Goal: Task Accomplishment & Management: Manage account settings

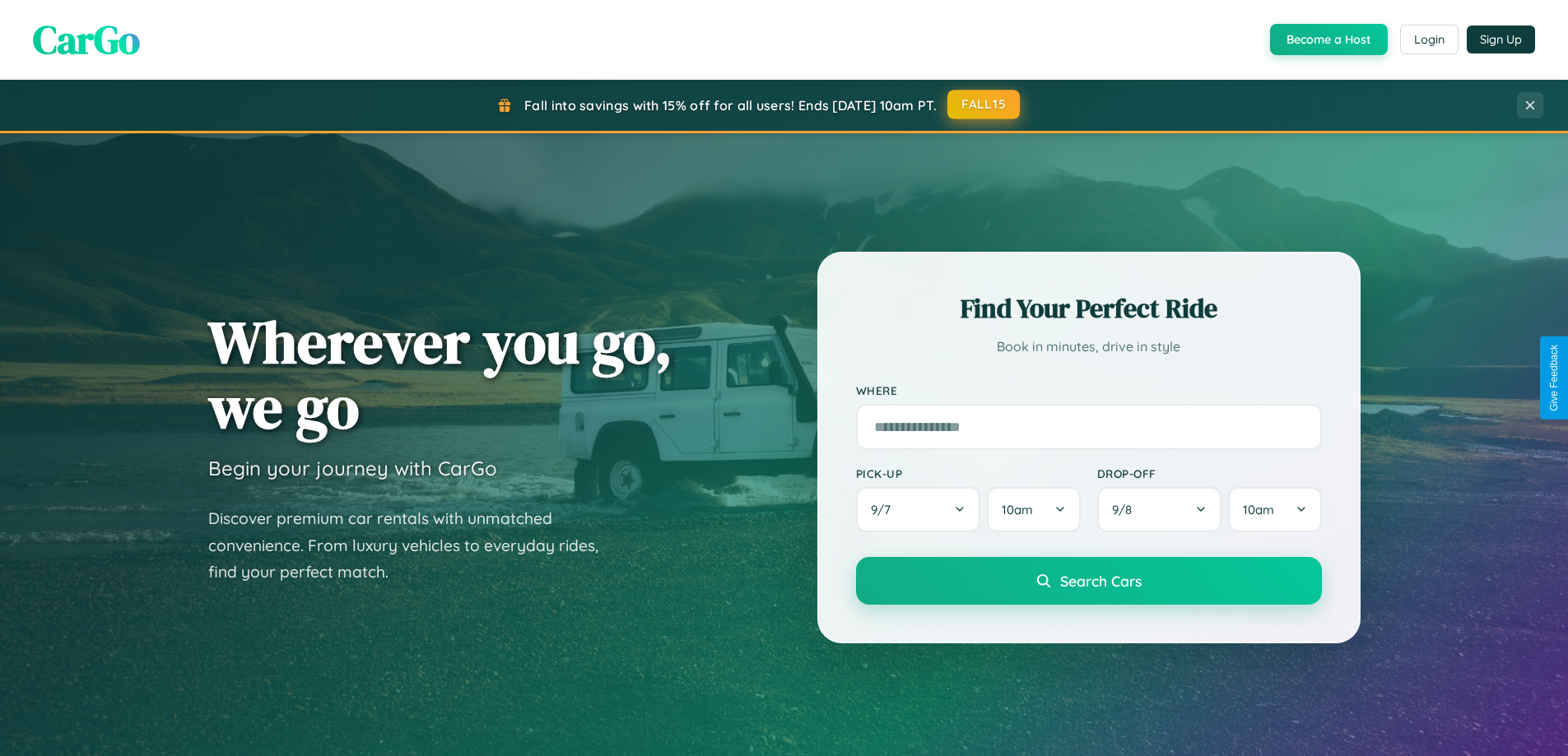
click at [984, 104] on button "FALL15" at bounding box center [983, 104] width 72 height 29
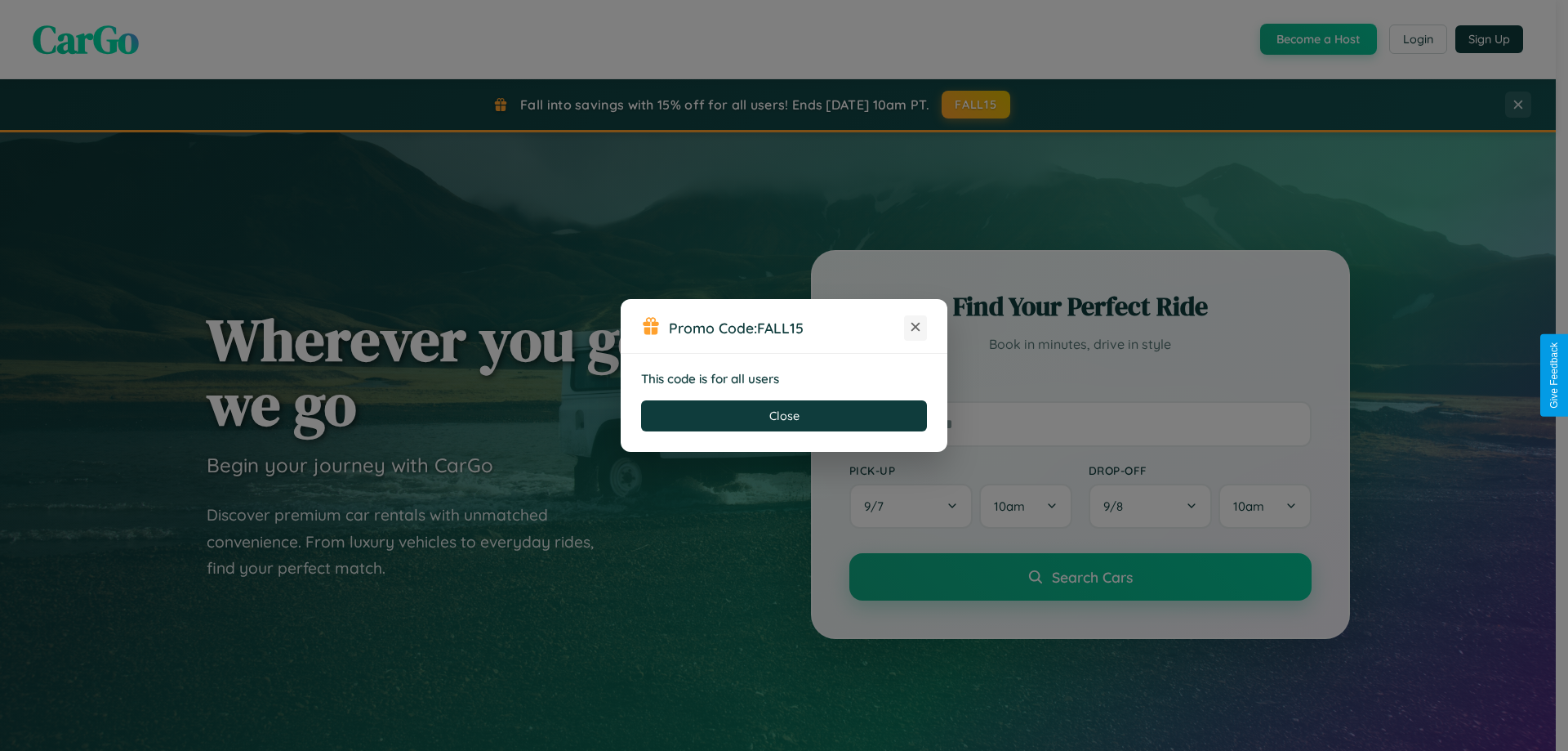
click at [916, 327] on icon at bounding box center [916, 327] width 17 height 17
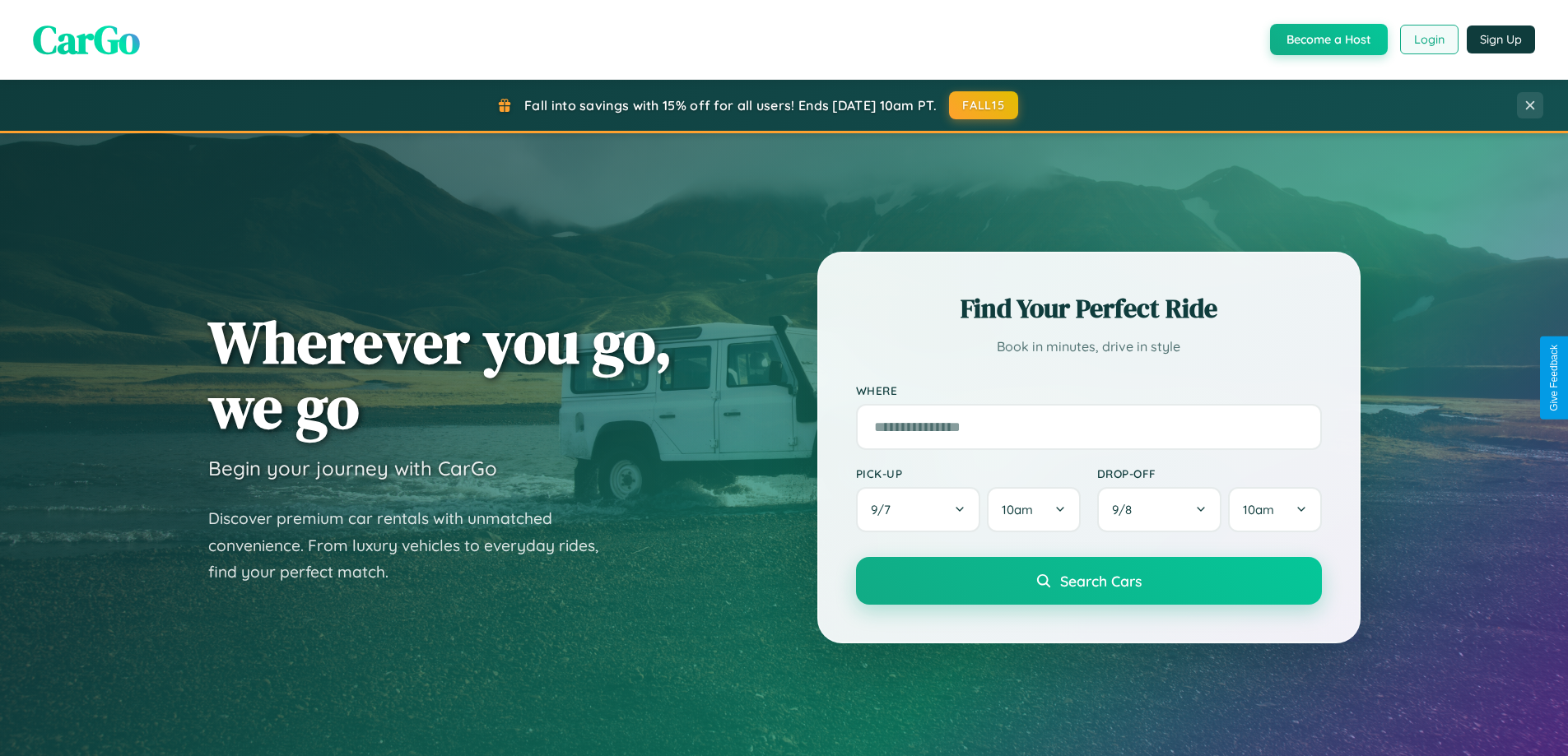
click at [1428, 40] on button "Login" at bounding box center [1428, 39] width 58 height 29
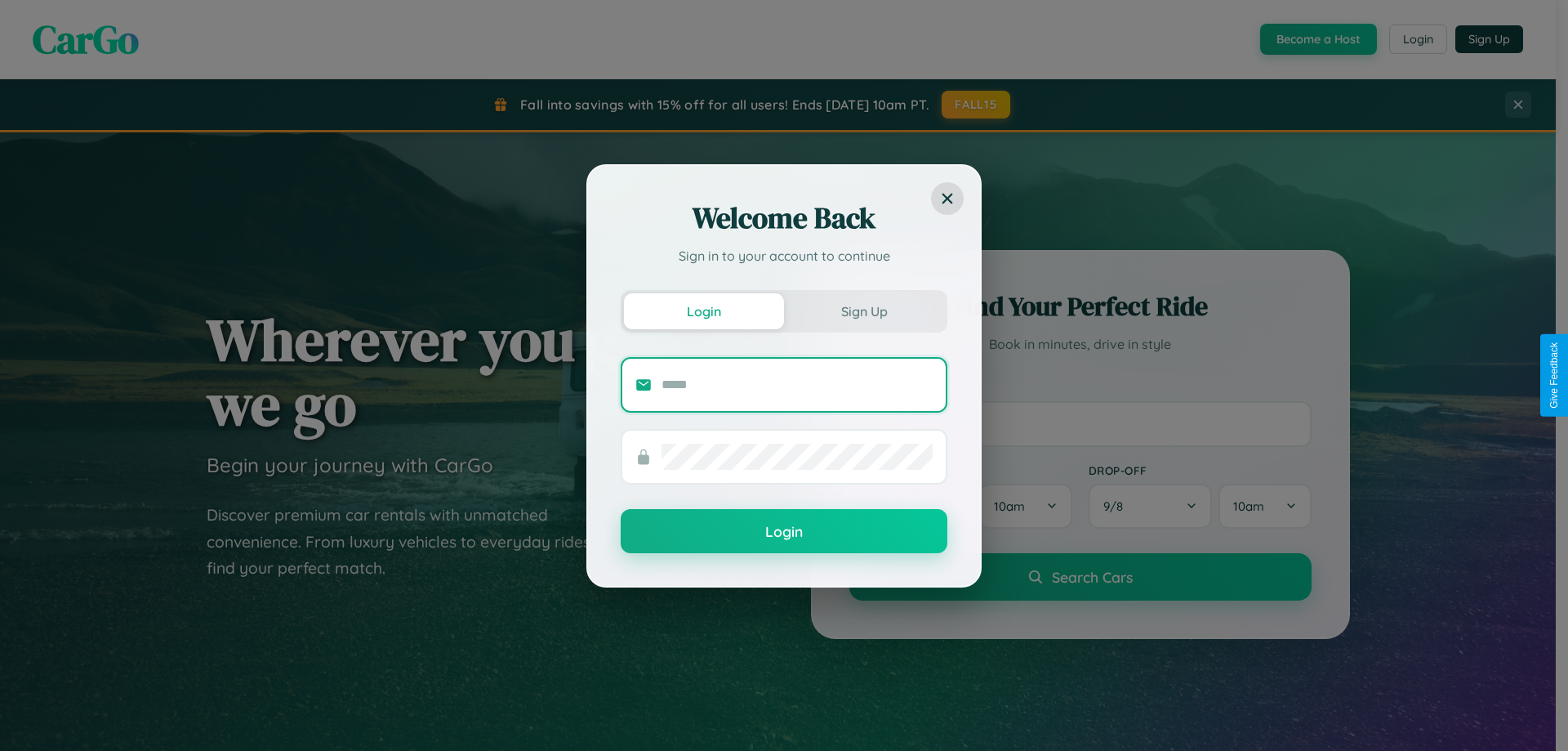
click at [797, 384] on input "text" at bounding box center [797, 384] width 271 height 26
type input "**********"
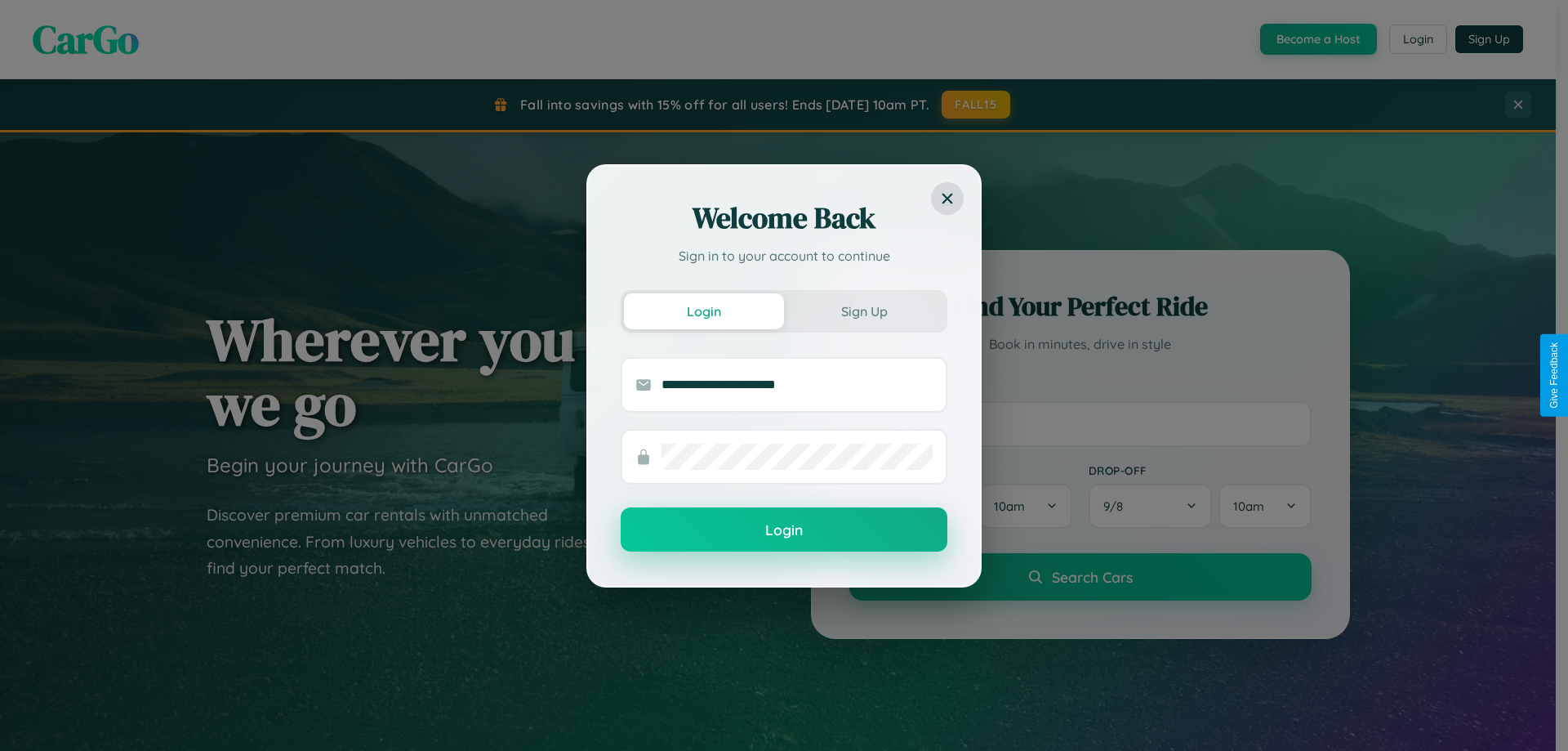
click at [784, 530] on button "Login" at bounding box center [783, 529] width 326 height 44
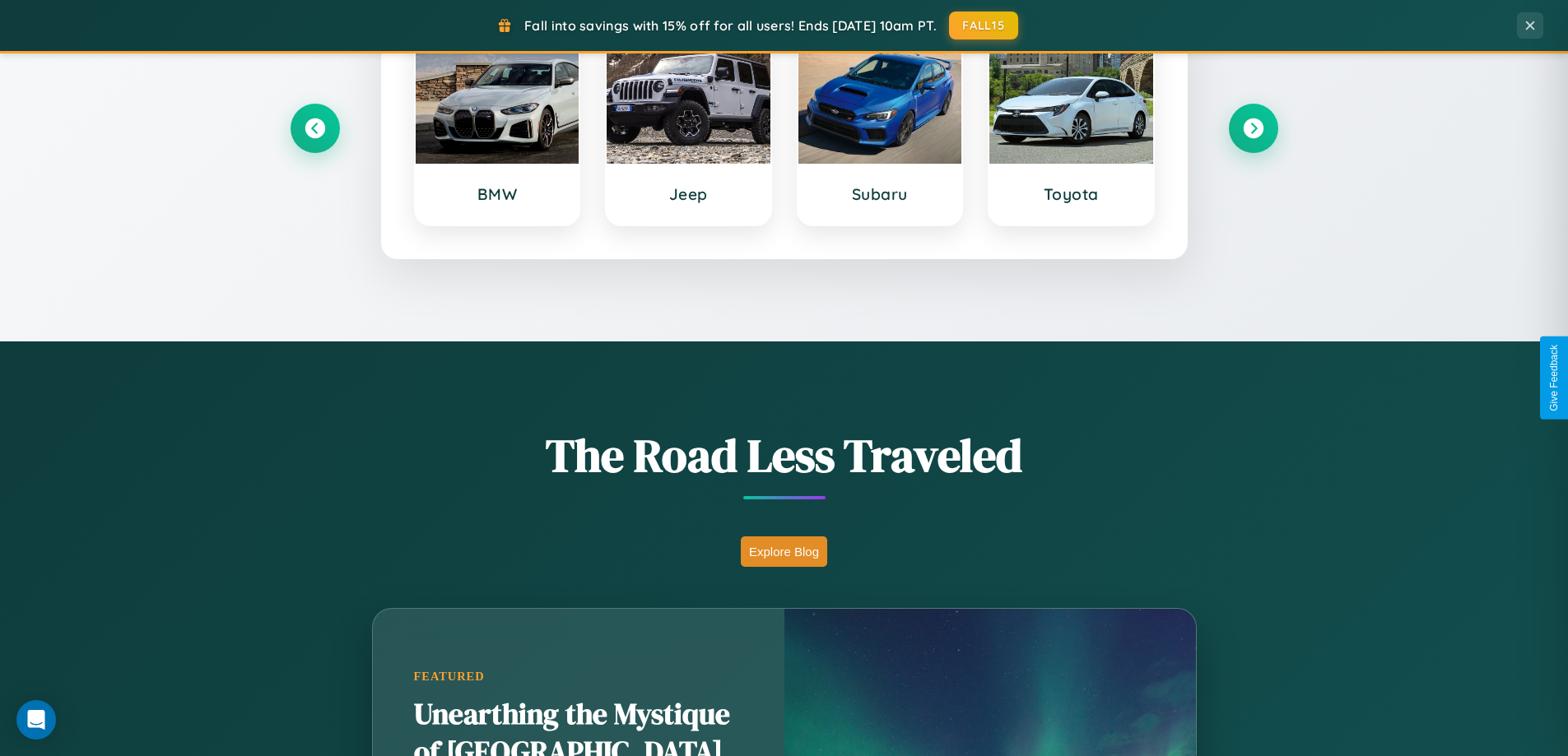
scroll to position [1132, 0]
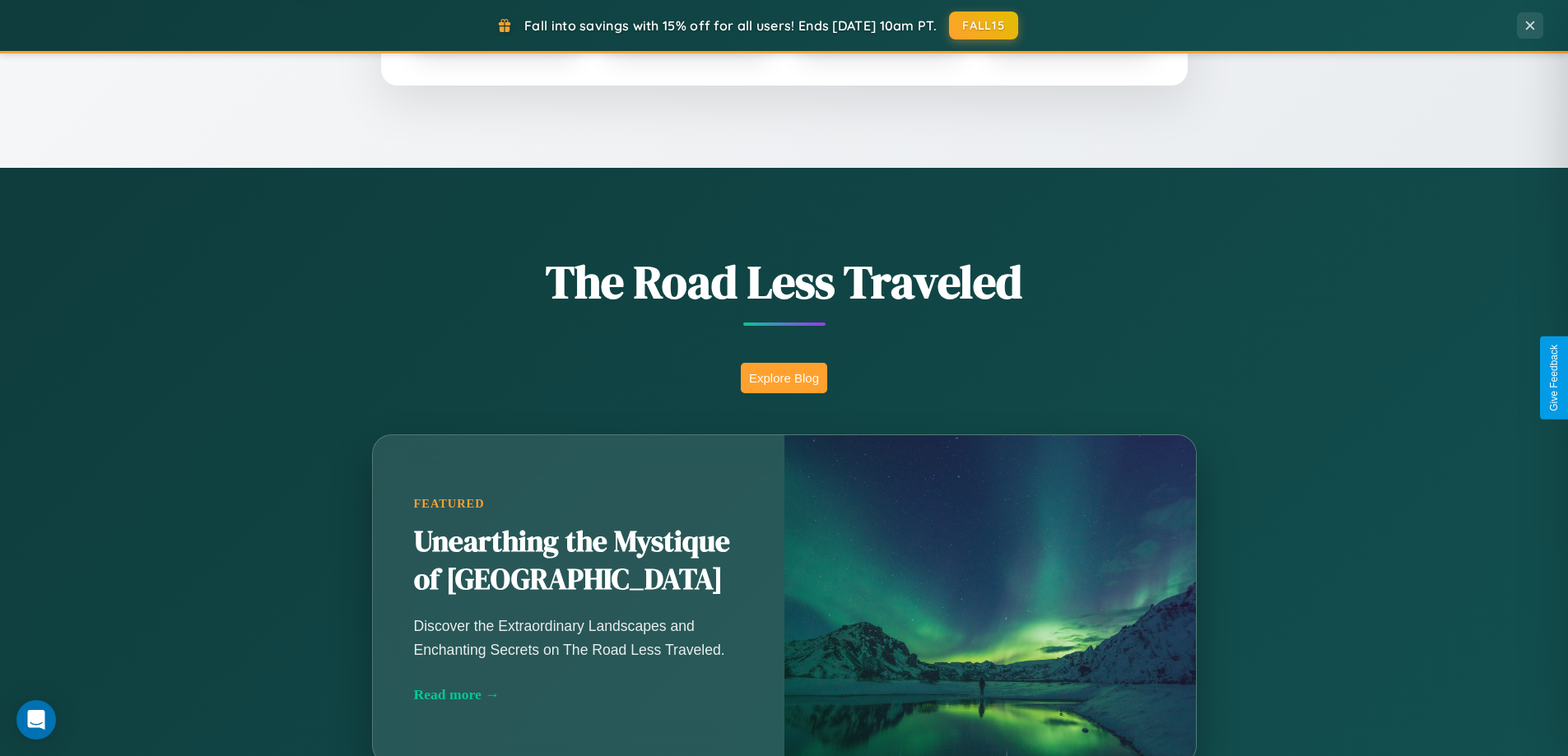
click at [783, 378] on button "Explore Blog" at bounding box center [783, 378] width 87 height 30
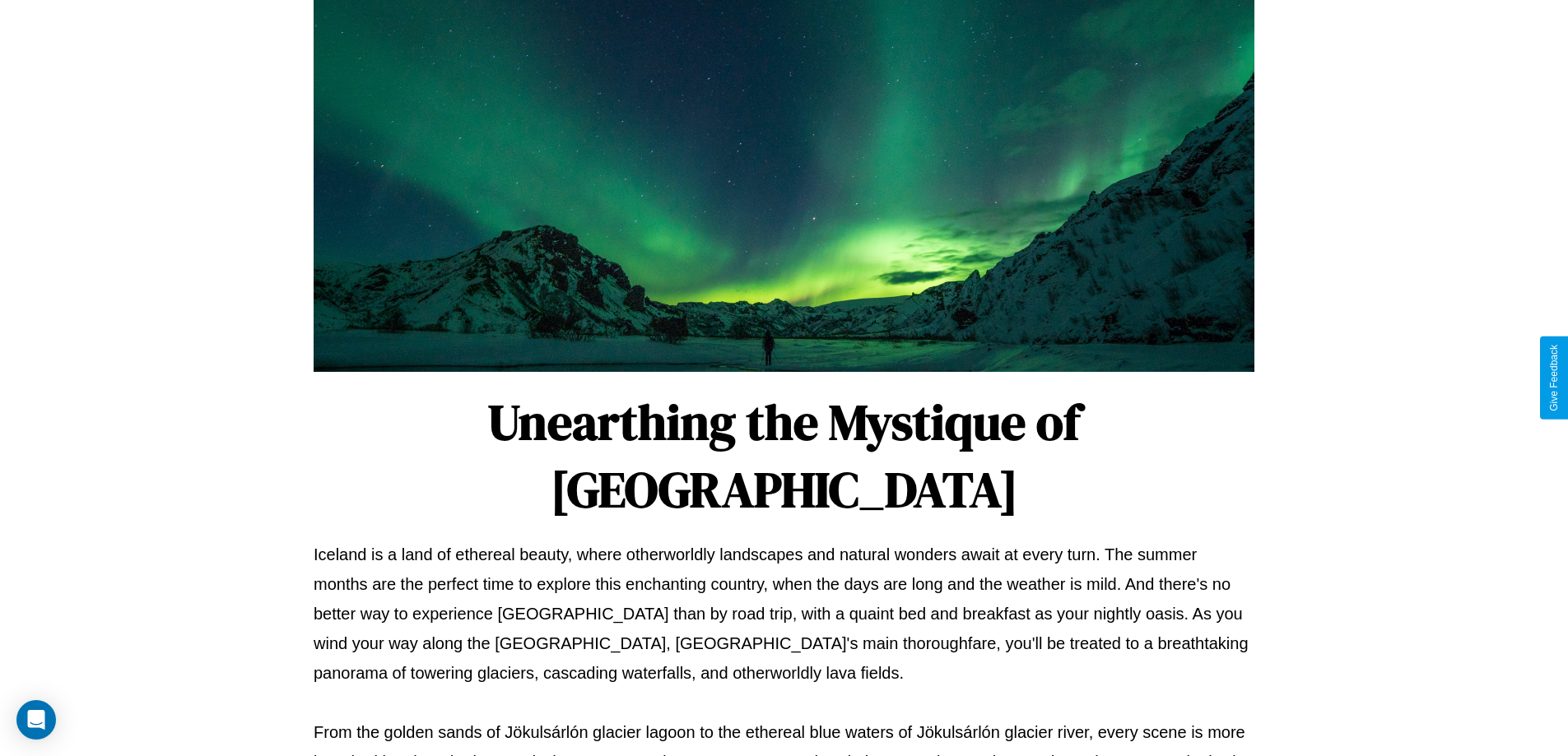
scroll to position [532, 0]
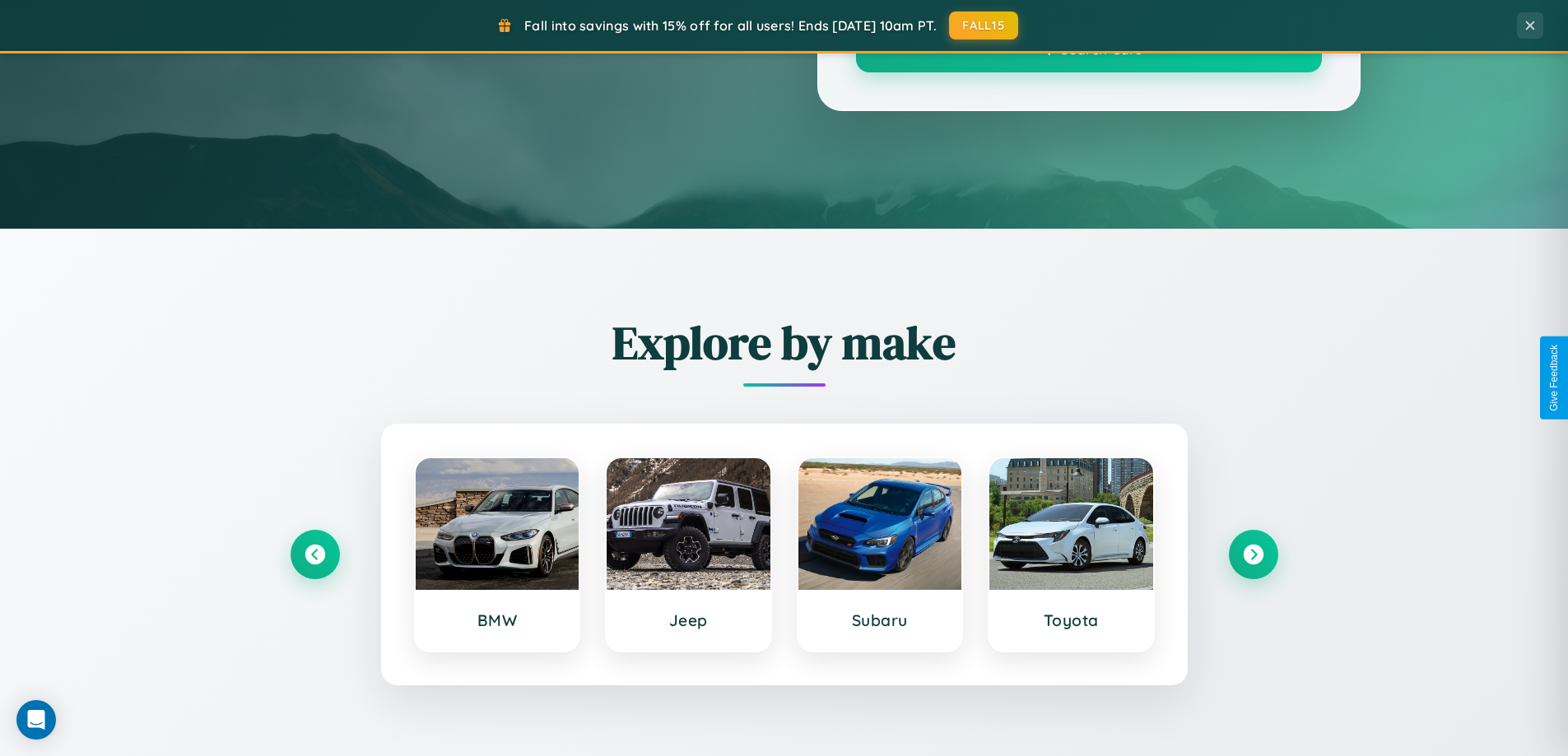
scroll to position [1132, 0]
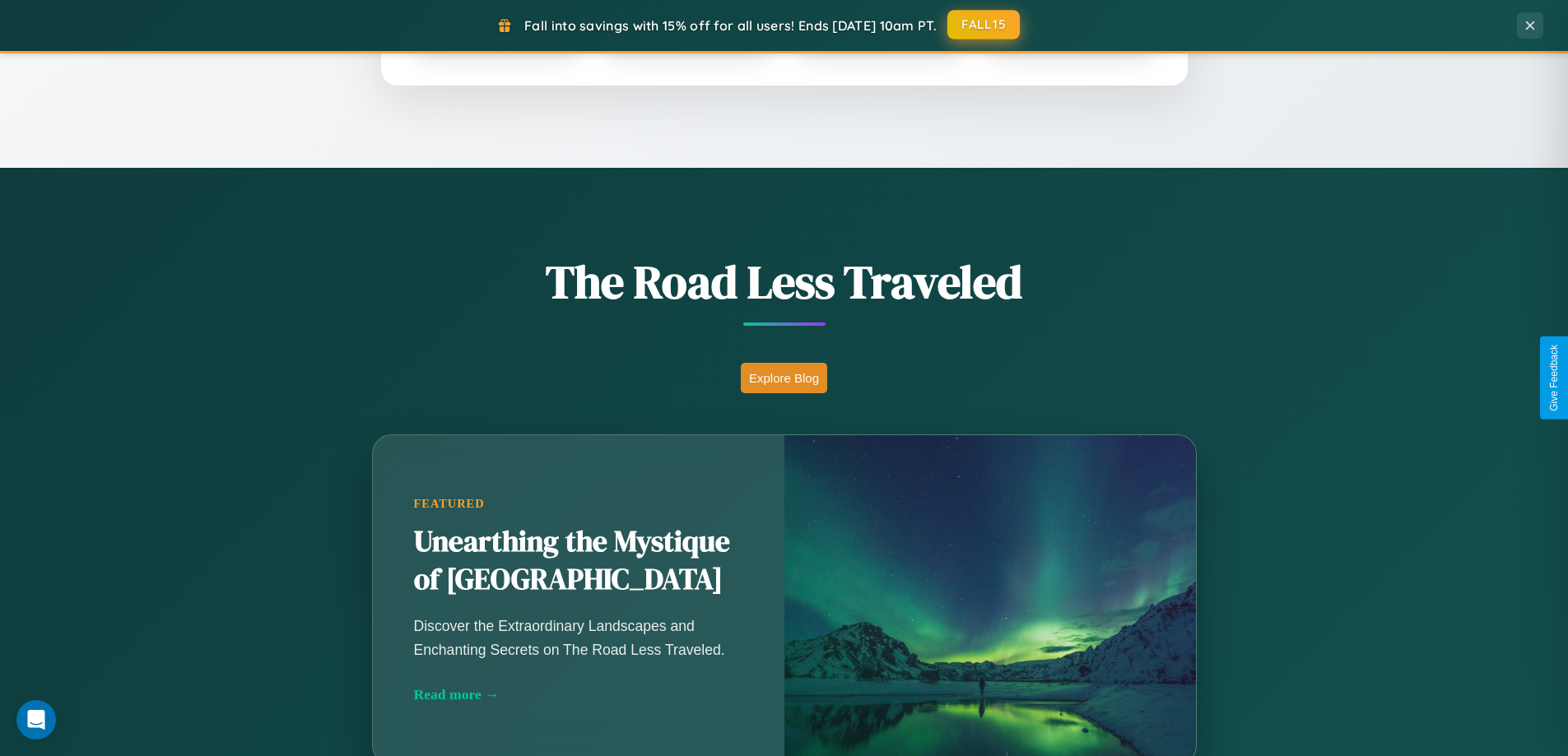
click at [984, 24] on button "FALL15" at bounding box center [983, 24] width 72 height 29
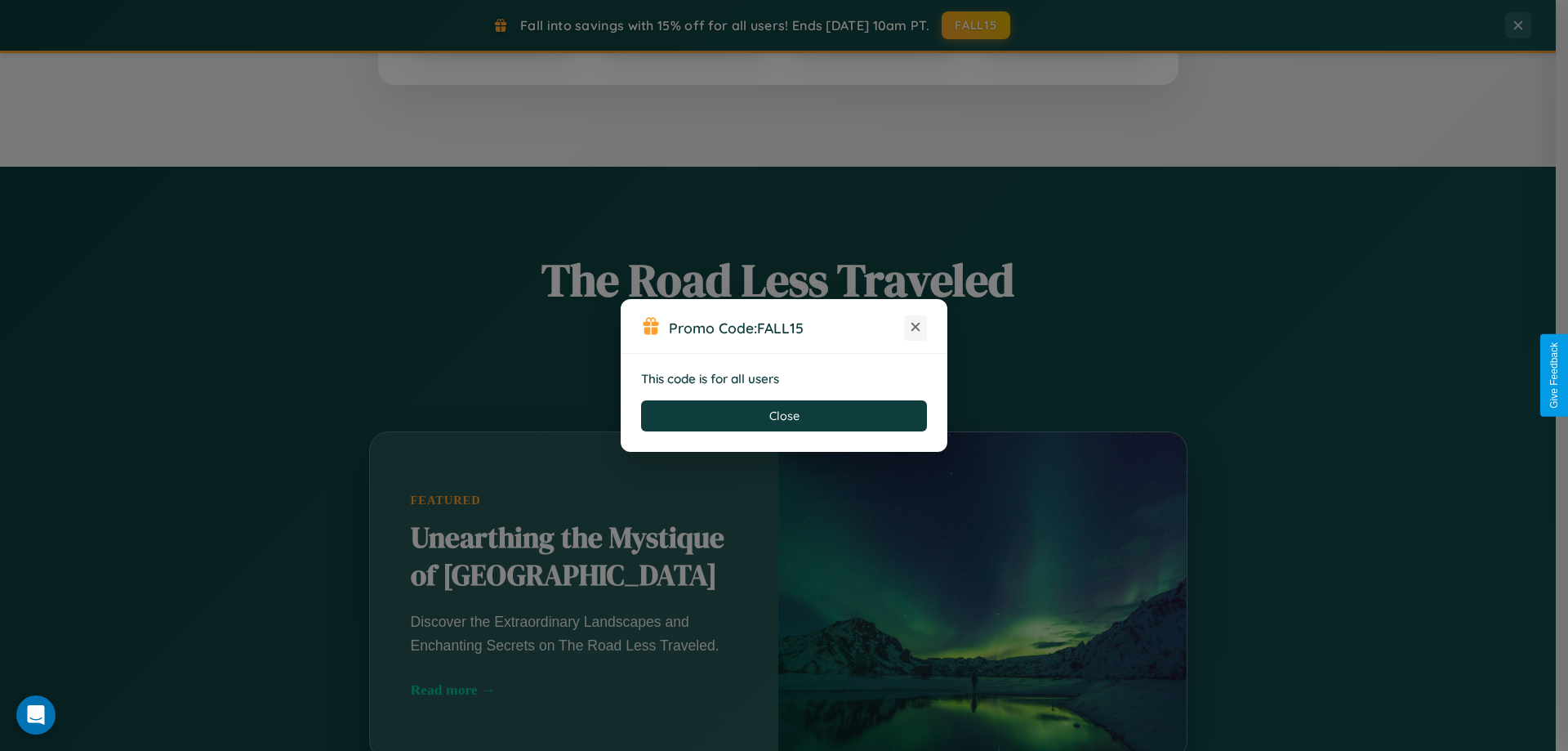
click at [916, 327] on icon at bounding box center [916, 327] width 17 height 17
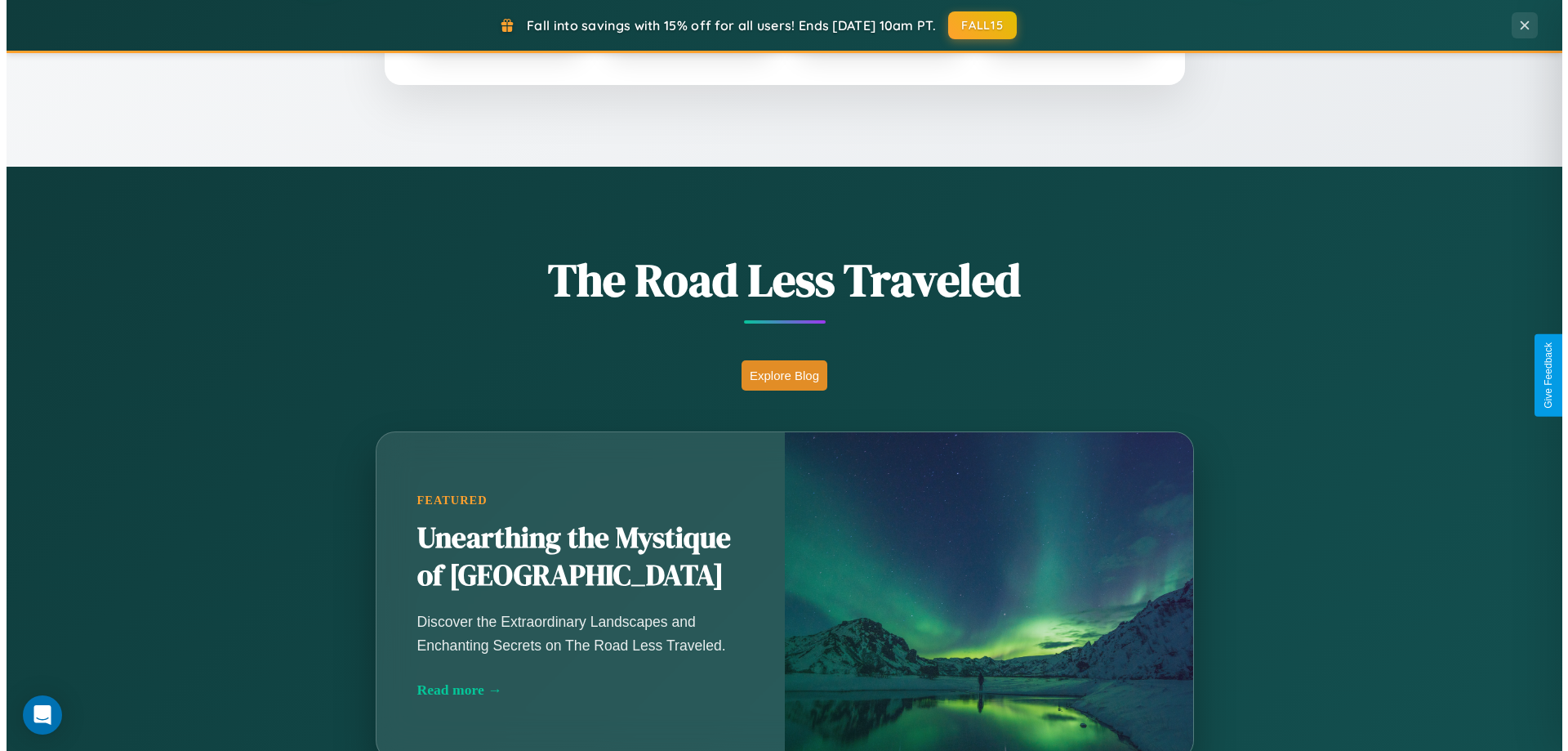
scroll to position [0, 0]
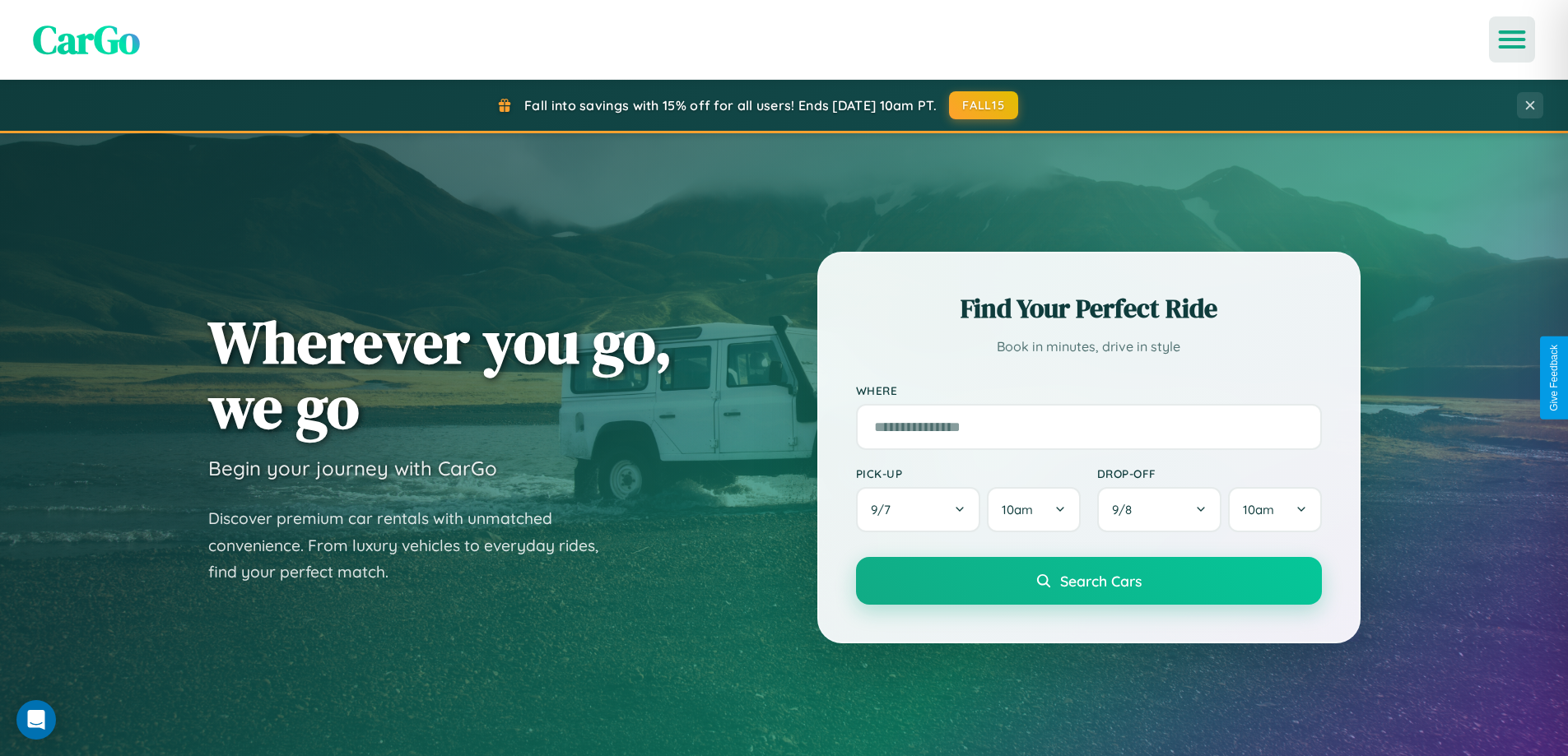
click at [1512, 40] on icon "Open menu" at bounding box center [1512, 40] width 24 height 15
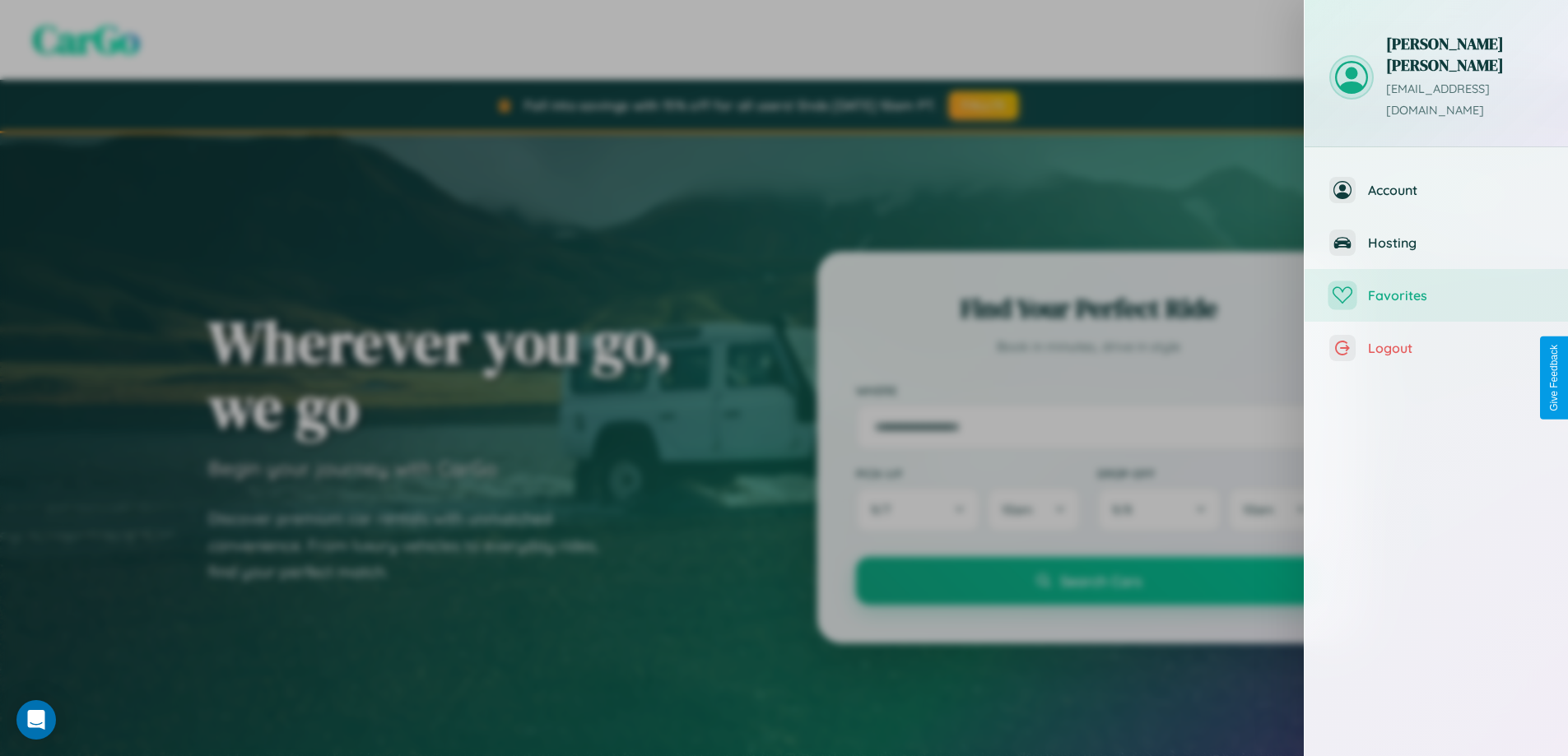
click at [1436, 287] on span "Favorites" at bounding box center [1455, 295] width 175 height 17
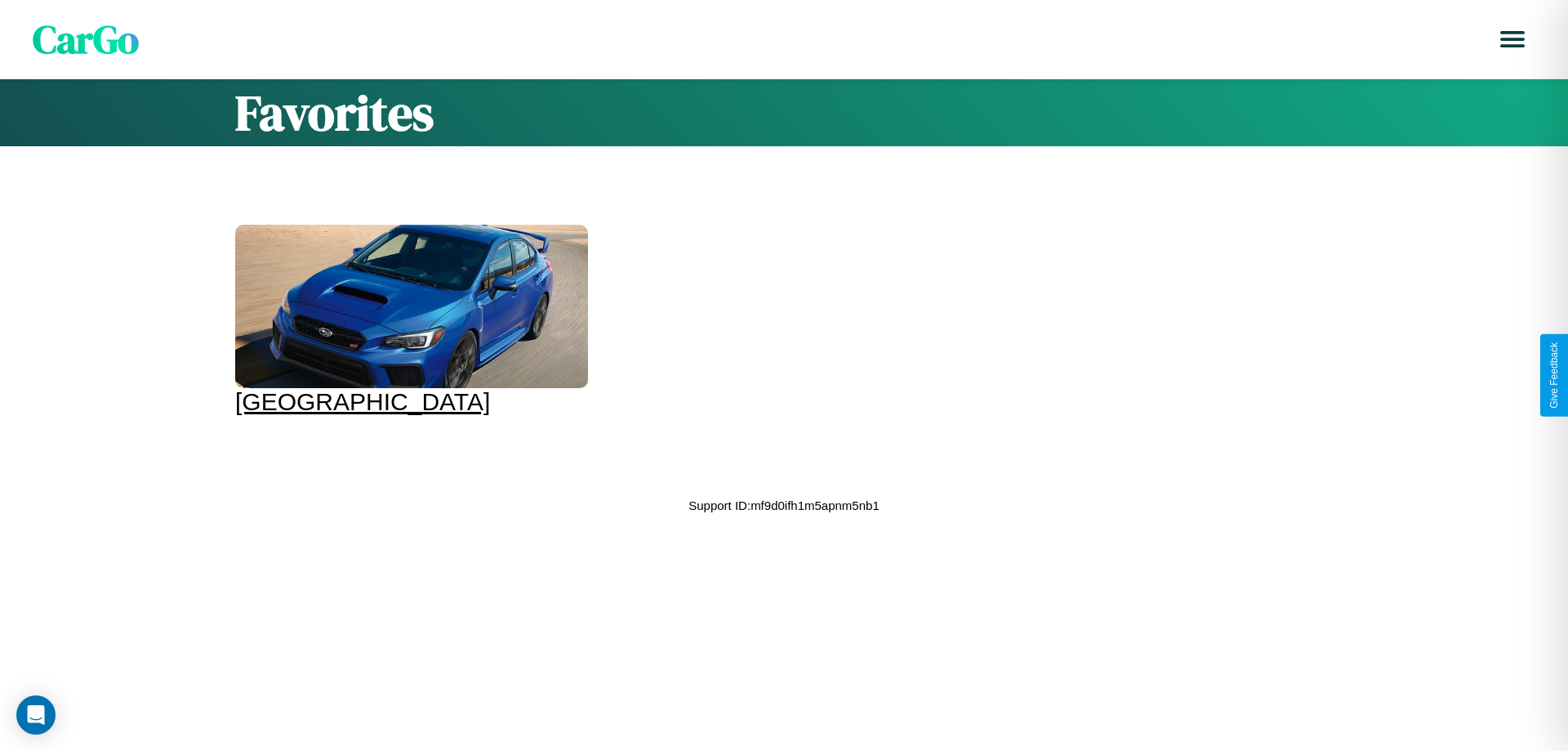
click at [409, 320] on div at bounding box center [412, 307] width 353 height 164
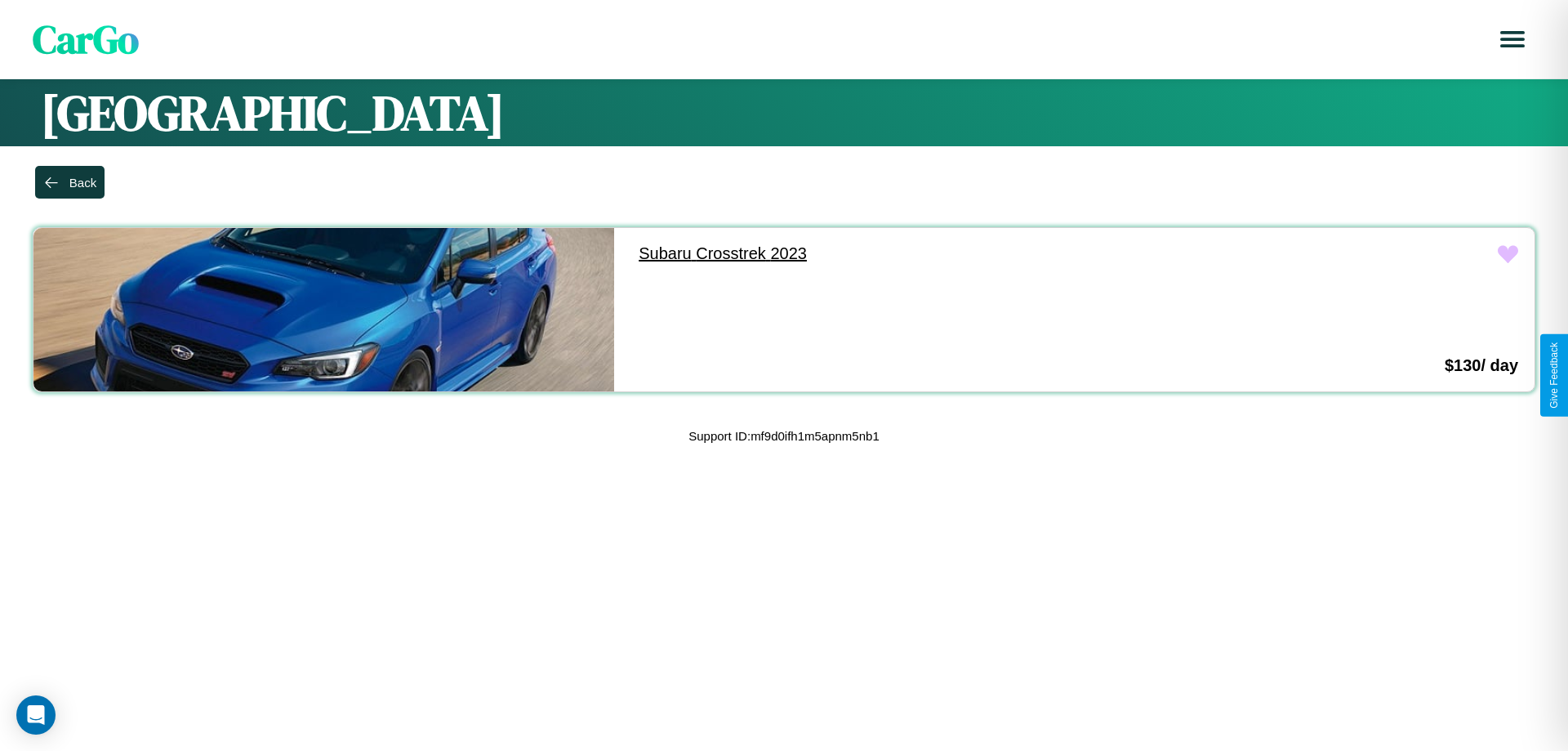
click at [905, 253] on link "Subaru Crosstrek 2023" at bounding box center [913, 254] width 581 height 52
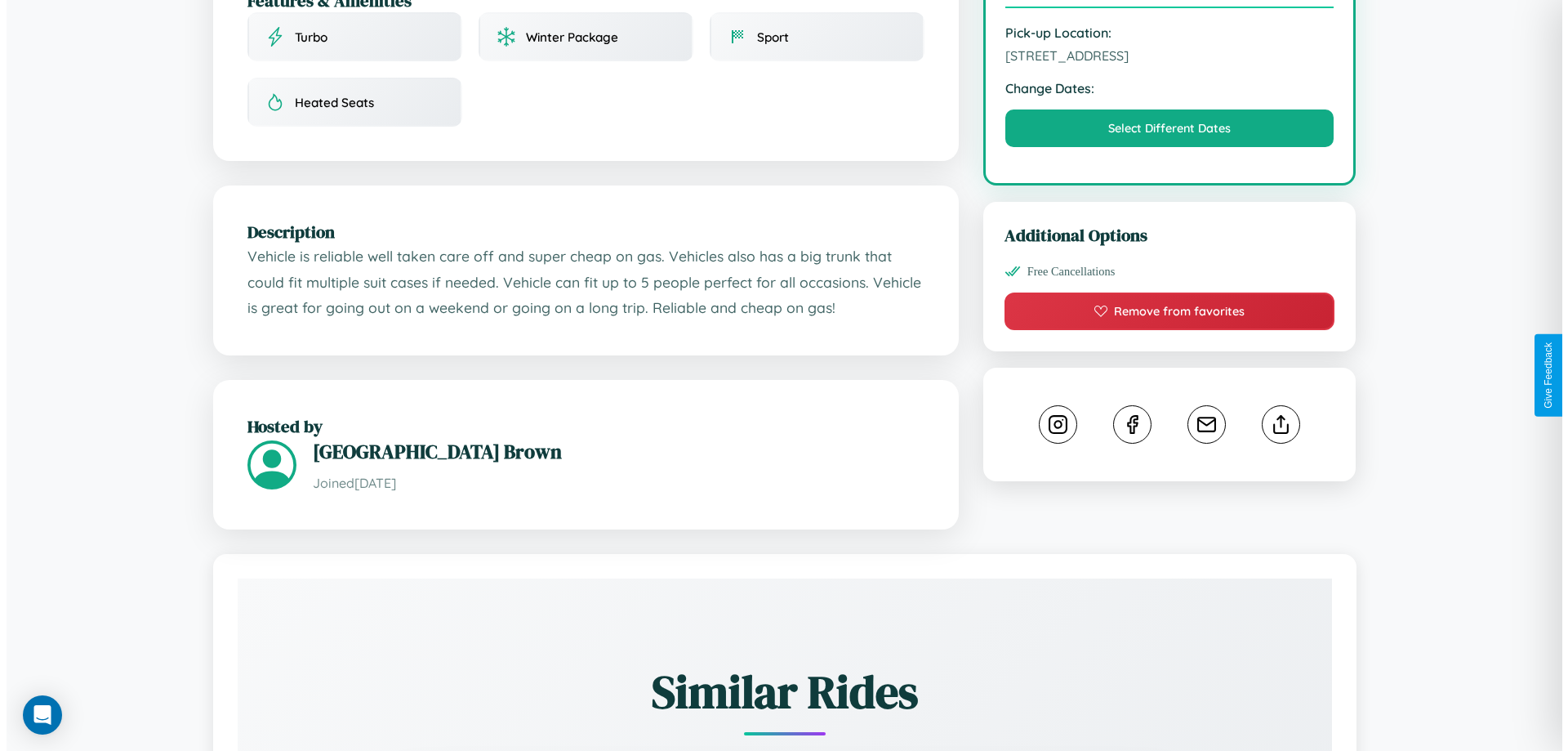
scroll to position [424, 0]
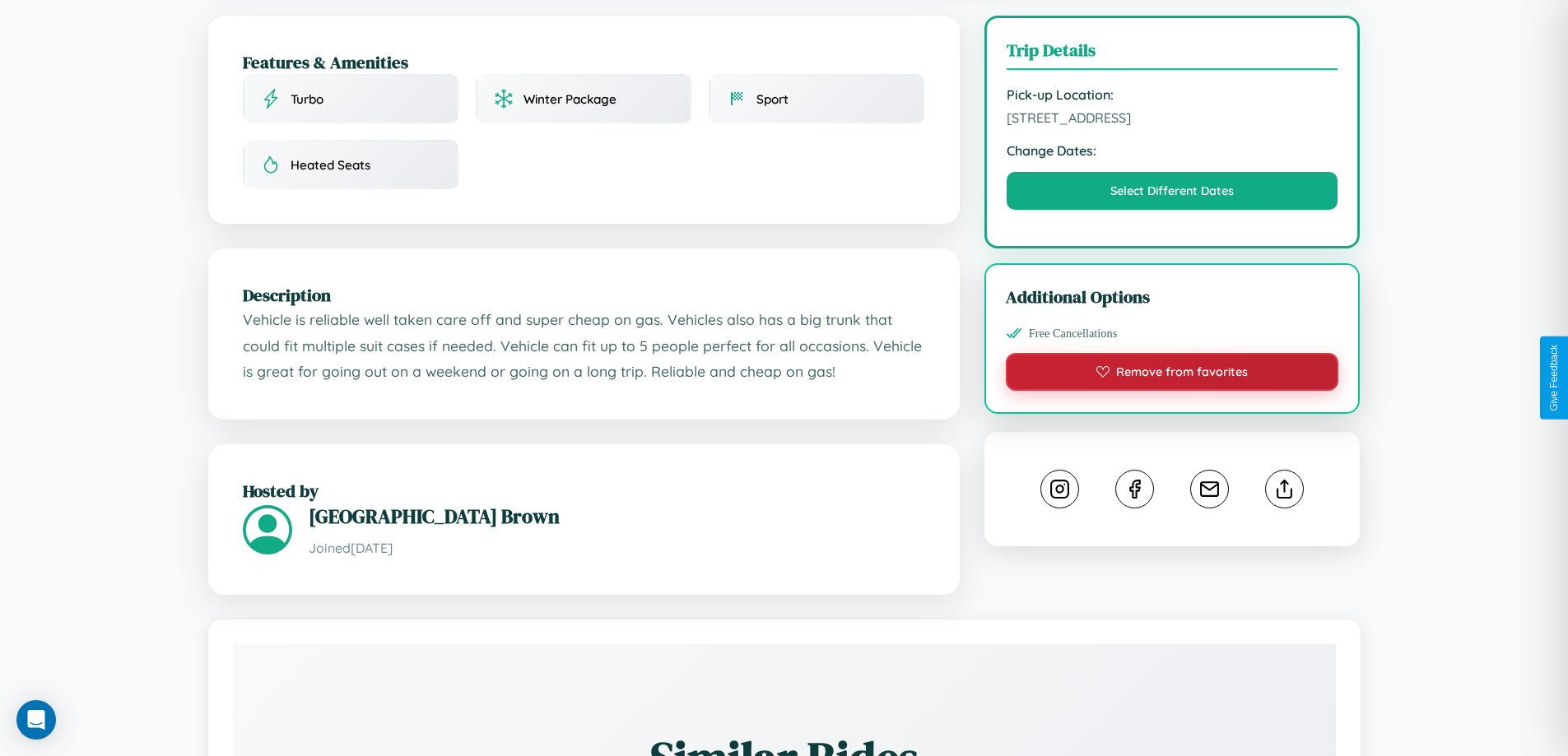
click at [1172, 374] on button "Remove from favorites" at bounding box center [1172, 372] width 333 height 38
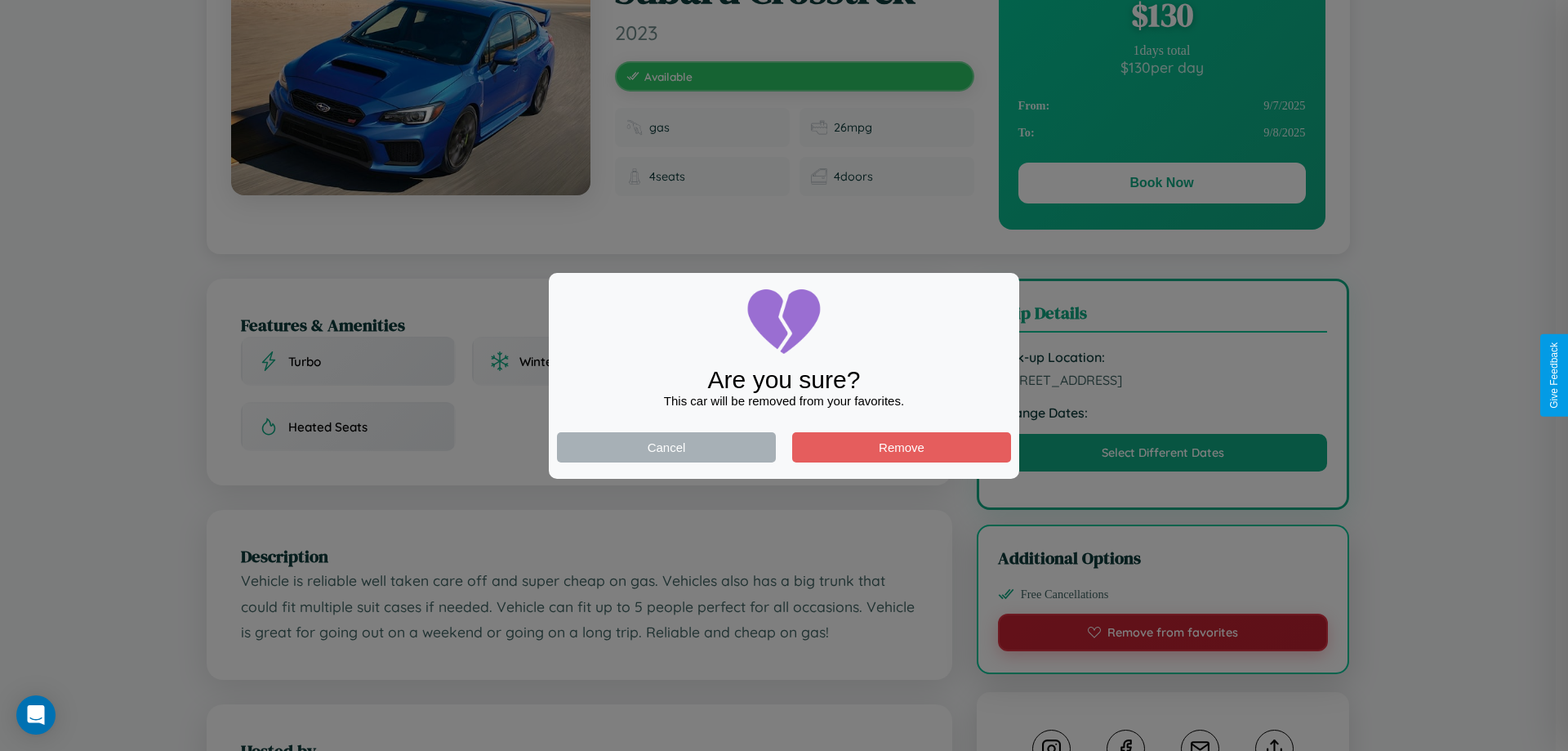
scroll to position [0, 0]
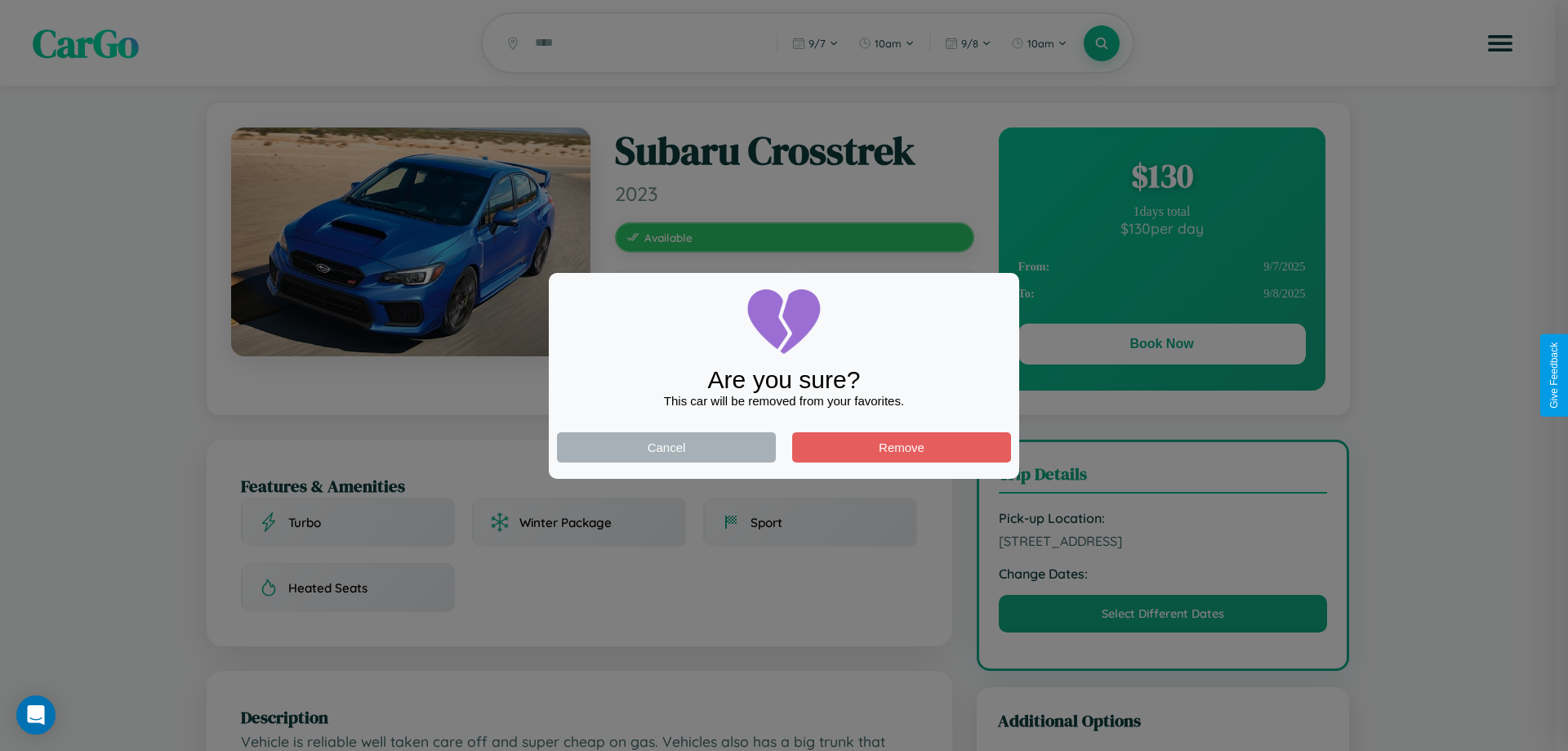
click at [1161, 347] on div at bounding box center [784, 375] width 1568 height 751
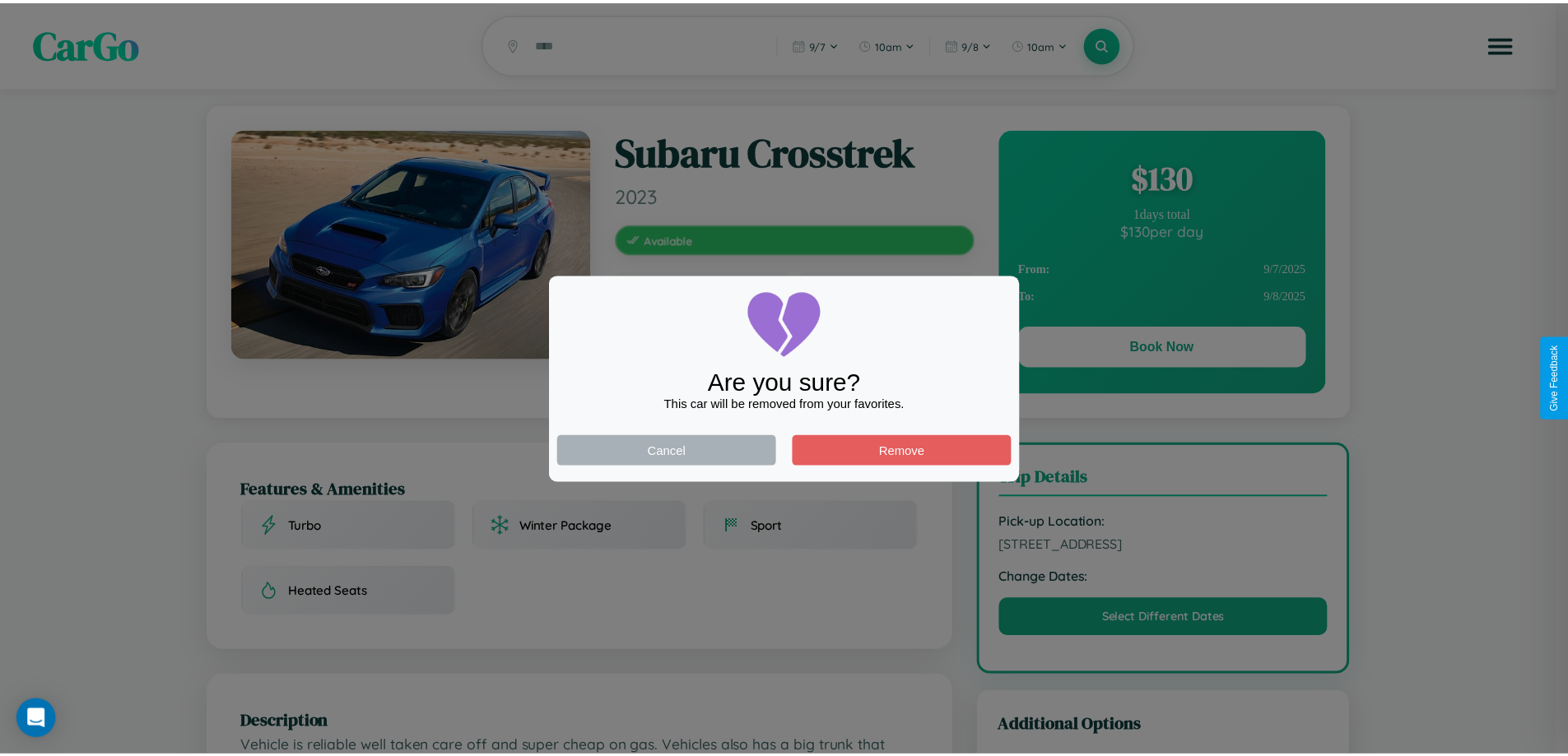
scroll to position [427, 0]
